Goal: Contribute content

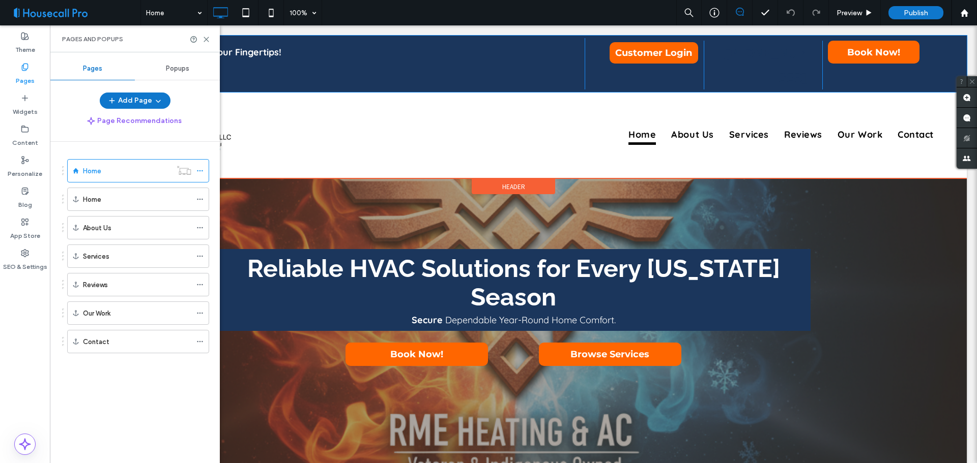
click at [460, 49] on p "Reliable Cleaning Solutions at Your Fingertips!" at bounding box center [330, 52] width 490 height 18
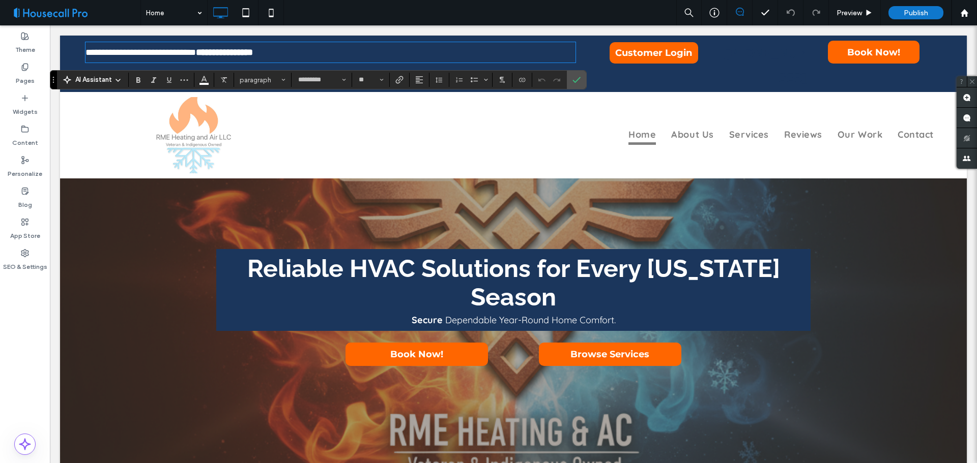
type input "*********"
type input "**"
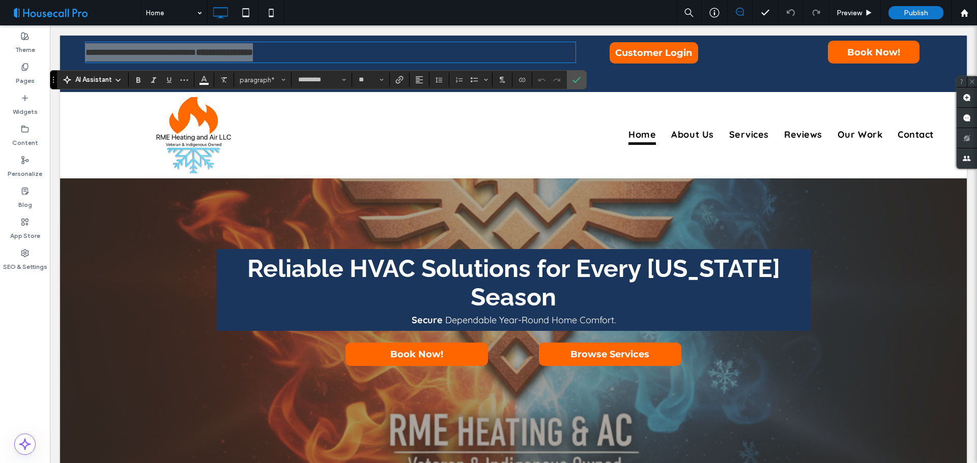
click at [13, 329] on div "Theme Pages Widgets Content Personalize Blog App Store SEO & Settings" at bounding box center [25, 244] width 50 height 438
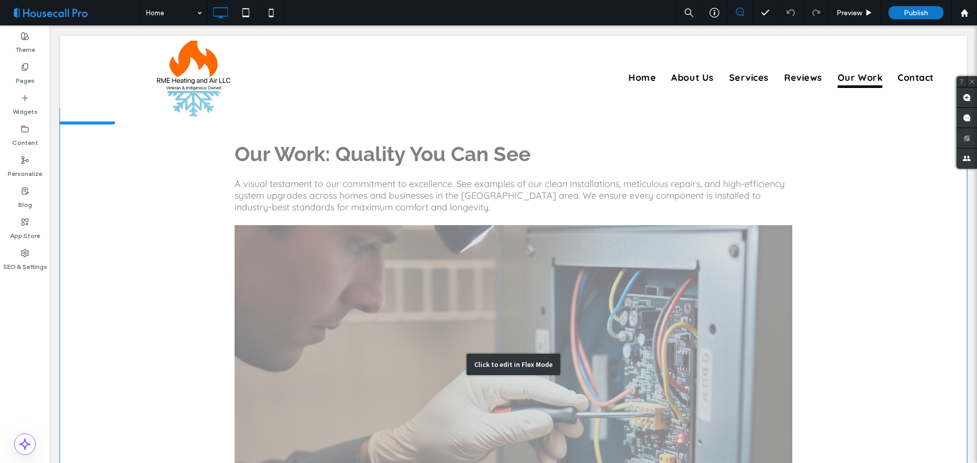
scroll to position [1577, 0]
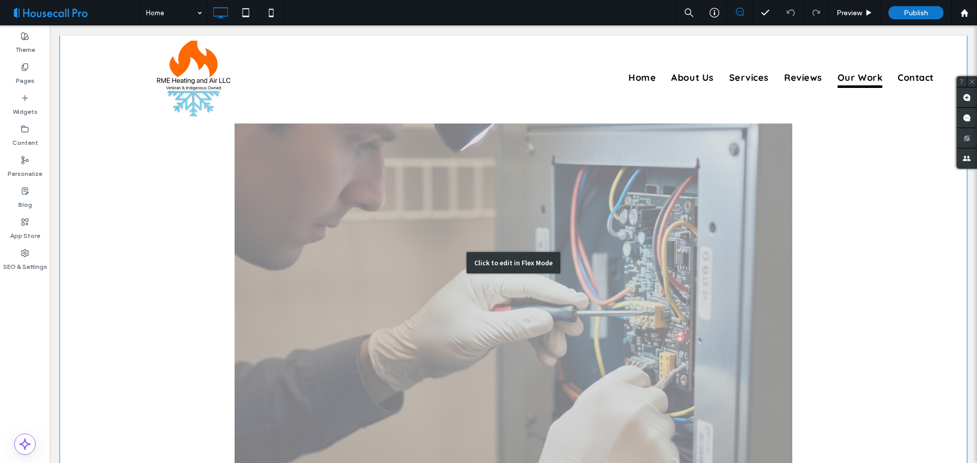
click at [532, 263] on div "Click to edit in Flex Mode" at bounding box center [514, 262] width 94 height 21
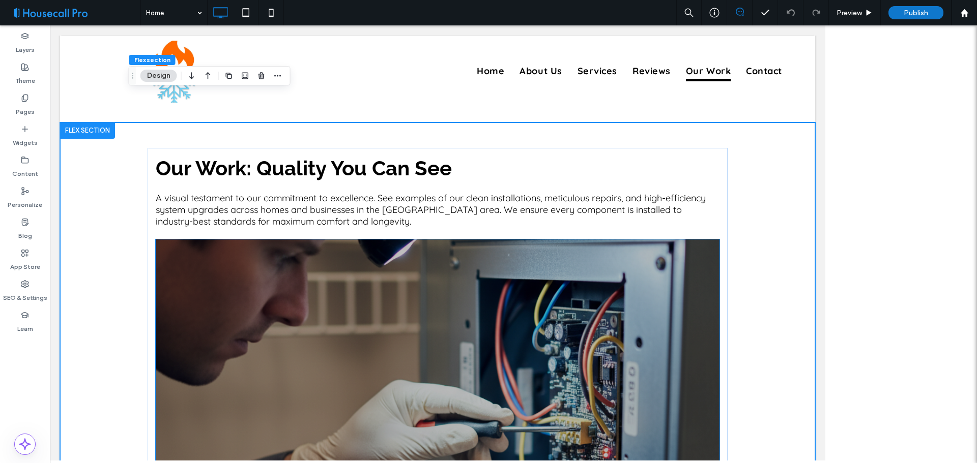
scroll to position [1703, 0]
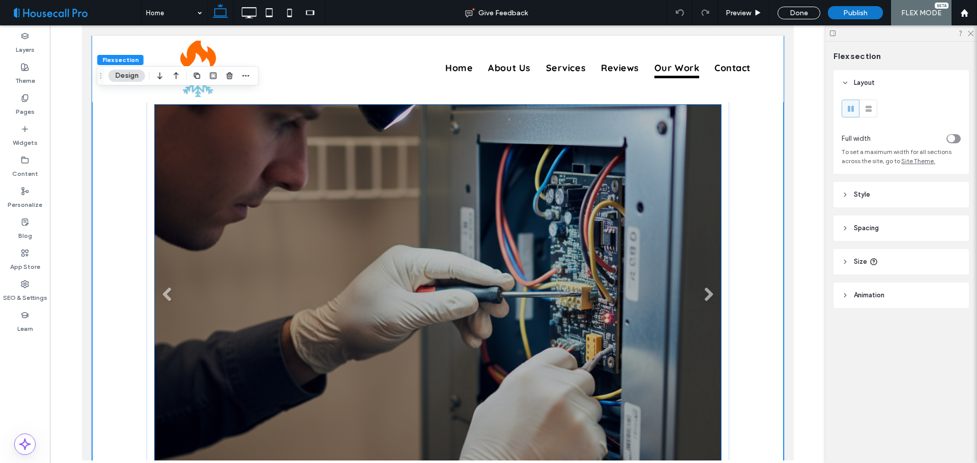
click at [437, 266] on li "Slide title Write your caption here Button" at bounding box center [437, 299] width 567 height 388
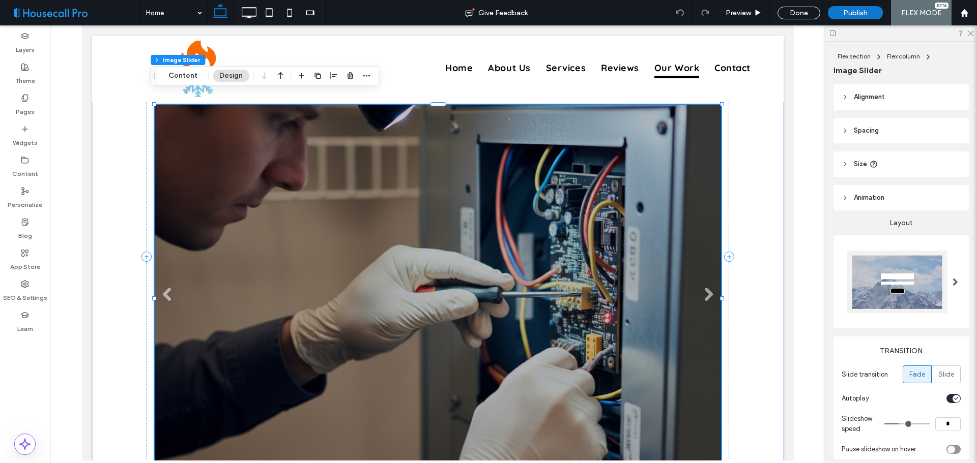
click at [387, 243] on li "Slide title Write your caption here Button" at bounding box center [437, 299] width 567 height 388
click at [186, 69] on div "Flex section Flex column Image Slider Content Design" at bounding box center [264, 75] width 229 height 19
click at [183, 78] on button "Content" at bounding box center [183, 76] width 42 height 12
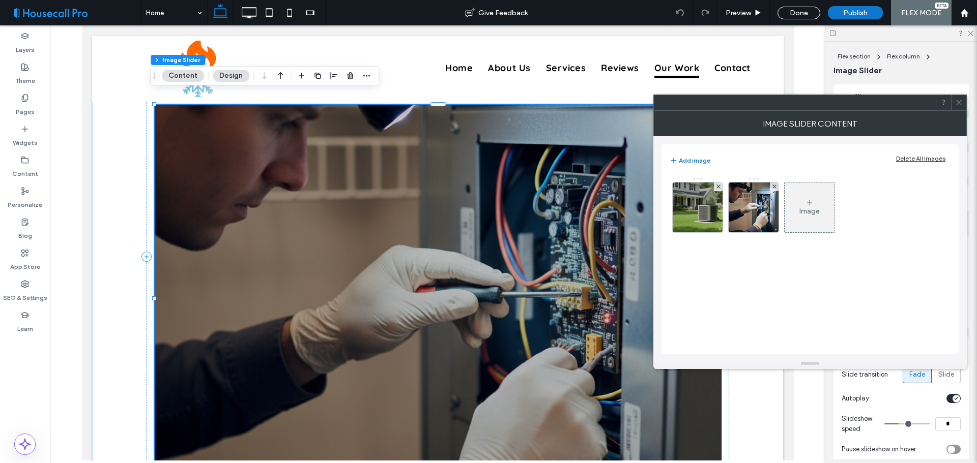
click at [815, 211] on div "Image" at bounding box center [809, 211] width 20 height 9
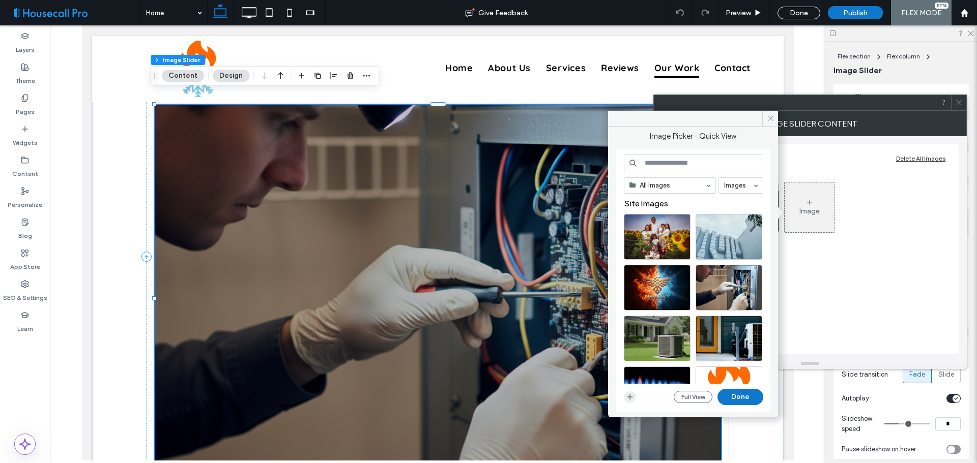
click at [629, 395] on icon "button" at bounding box center [630, 397] width 8 height 8
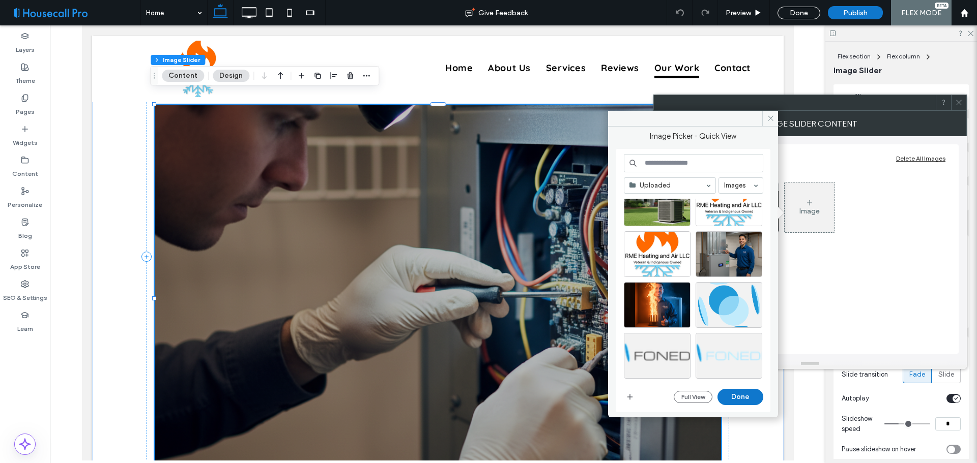
scroll to position [0, 0]
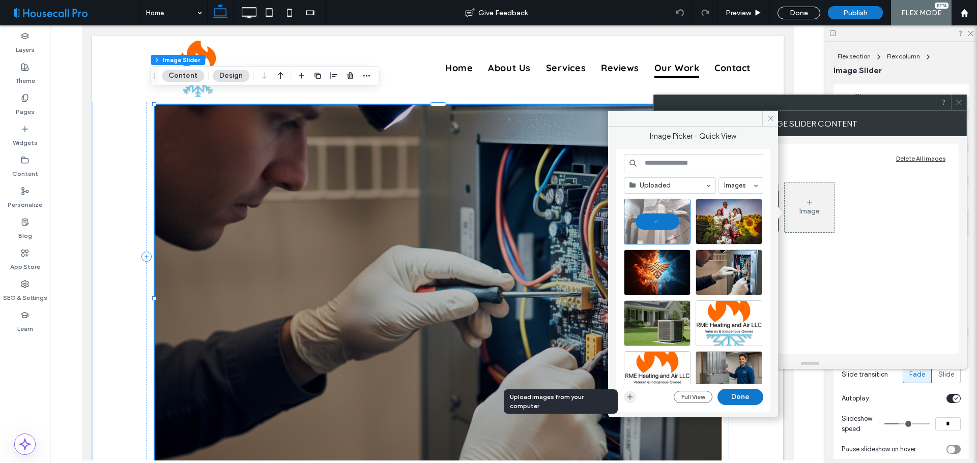
click at [632, 396] on icon "button" at bounding box center [630, 397] width 8 height 8
click at [665, 217] on div at bounding box center [657, 222] width 67 height 46
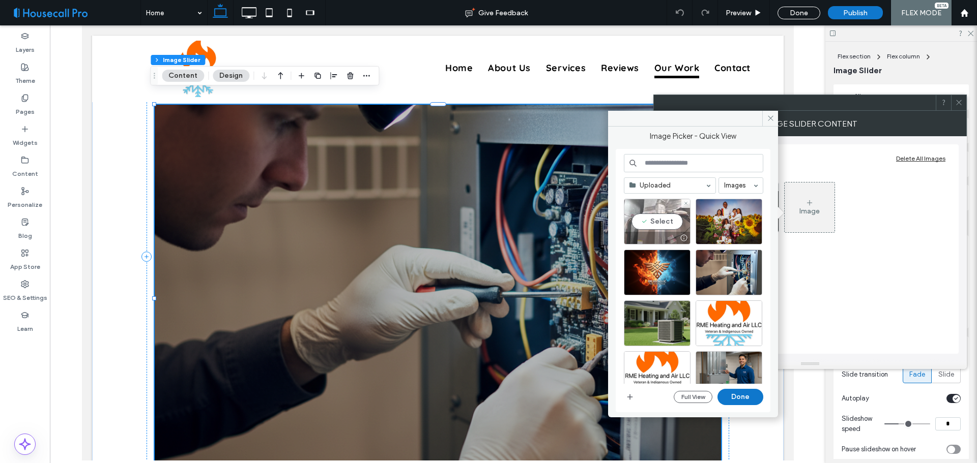
click at [650, 223] on div "Select" at bounding box center [657, 222] width 67 height 46
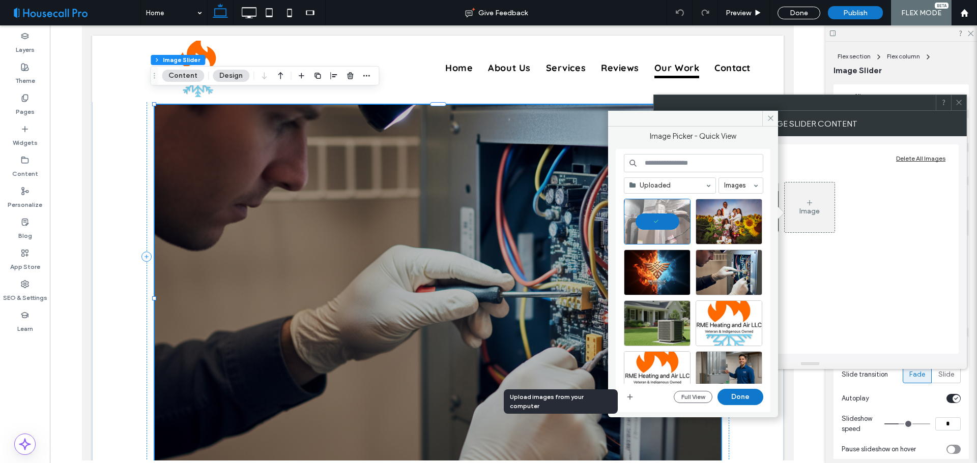
click at [631, 403] on div "Full View Done" at bounding box center [693, 397] width 139 height 16
click at [631, 395] on icon "button" at bounding box center [630, 397] width 8 height 8
